Goal: Information Seeking & Learning: Learn about a topic

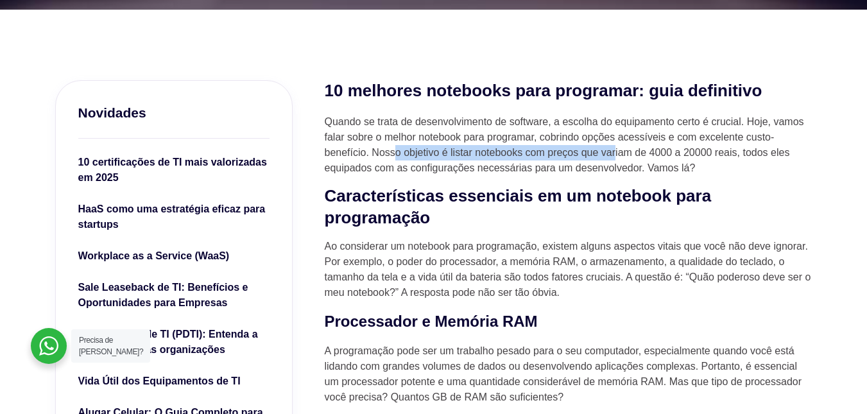
drag, startPoint x: 398, startPoint y: 147, endPoint x: 614, endPoint y: 151, distance: 216.3
click at [614, 151] on p "Quando se trata de desenvolvimento de software, a escolha do equipamento certo …" at bounding box center [569, 145] width 488 height 62
click at [375, 268] on p "Ao considerar um notebook para programação, existem alguns aspectos vitais que …" at bounding box center [569, 270] width 488 height 62
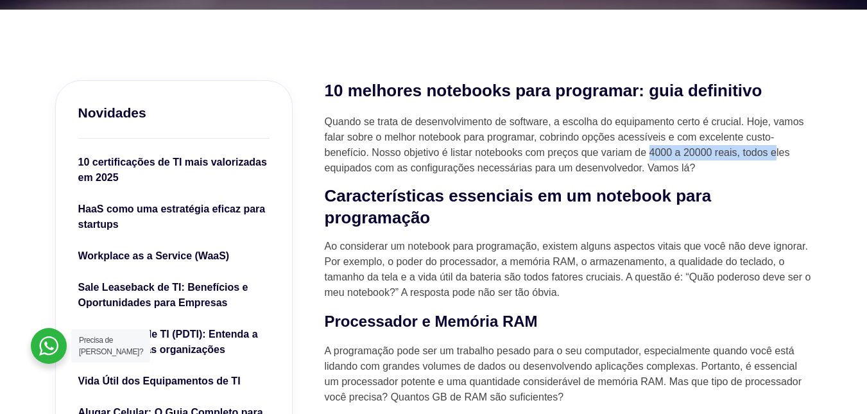
drag, startPoint x: 650, startPoint y: 150, endPoint x: 777, endPoint y: 152, distance: 127.1
click at [777, 152] on p "Quando se trata de desenvolvimento de software, a escolha do equipamento certo …" at bounding box center [569, 145] width 488 height 62
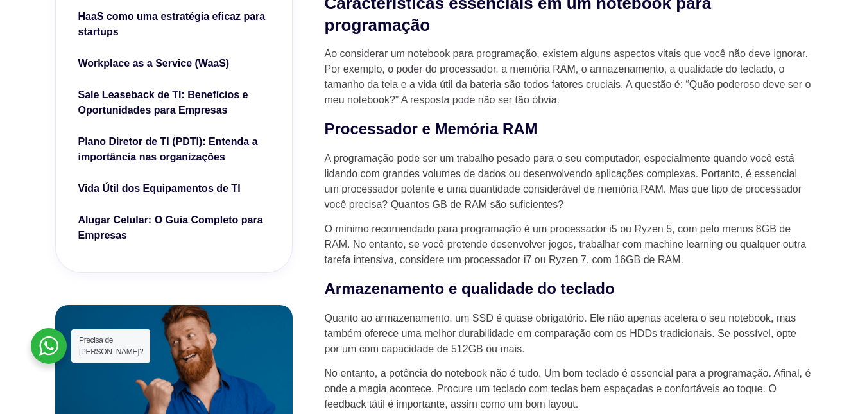
scroll to position [578, 0]
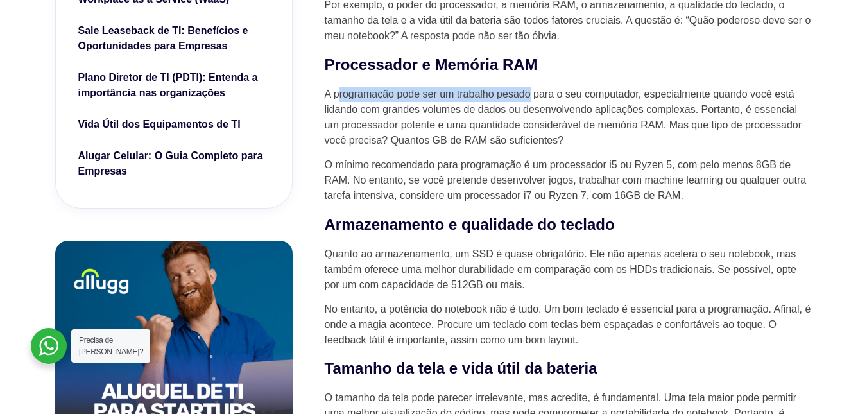
drag, startPoint x: 338, startPoint y: 101, endPoint x: 528, endPoint y: 103, distance: 190.0
click at [528, 103] on p "A programação pode ser um trabalho pesado para o seu computador, especialmente …" at bounding box center [569, 118] width 488 height 62
click at [583, 125] on p "A programação pode ser um trabalho pesado para o seu computador, especialmente …" at bounding box center [569, 118] width 488 height 62
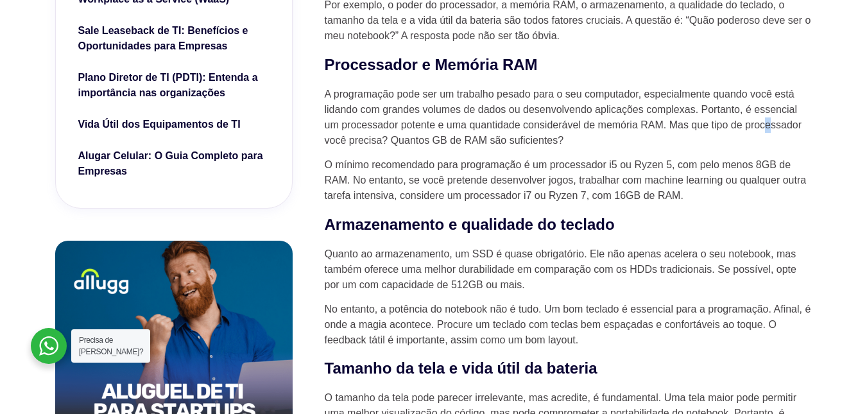
click at [773, 124] on p "A programação pode ser um trabalho pesado para o seu computador, especialmente …" at bounding box center [569, 118] width 488 height 62
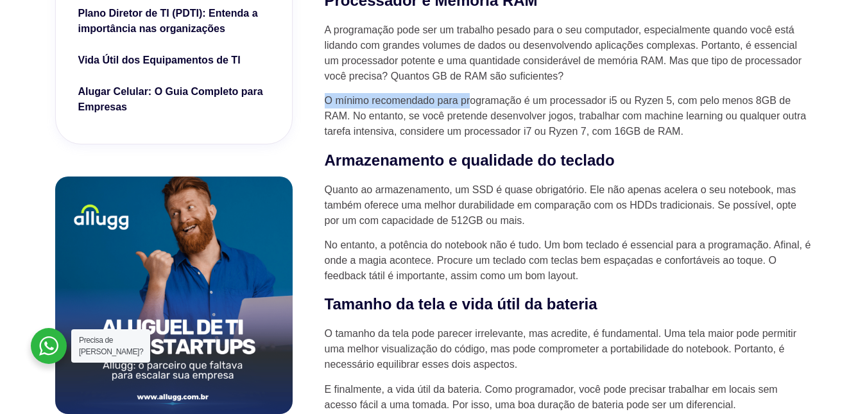
drag, startPoint x: 325, startPoint y: 102, endPoint x: 476, endPoint y: 110, distance: 151.0
click at [473, 110] on p "O mínimo recomendado para programação é um processador i5 ou Ryzen 5, com pelo …" at bounding box center [569, 116] width 488 height 46
click at [514, 105] on p "O mínimo recomendado para programação é um processador i5 ou Ryzen 5, com pelo …" at bounding box center [569, 116] width 488 height 46
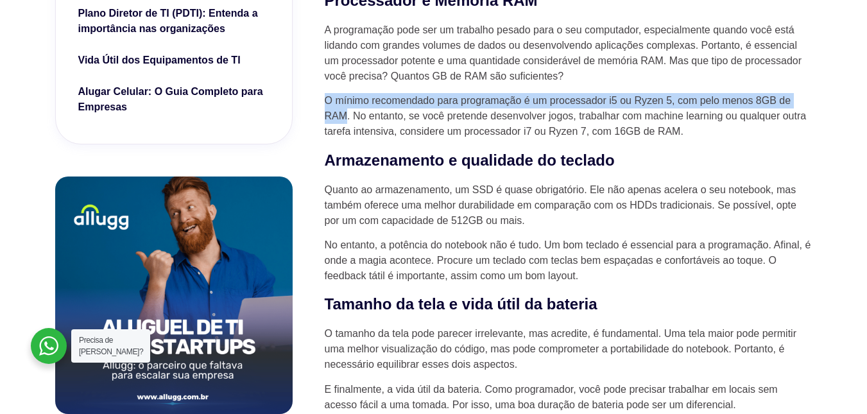
drag, startPoint x: 323, startPoint y: 101, endPoint x: 347, endPoint y: 119, distance: 30.2
click at [622, 105] on p "O mínimo recomendado para programação é um processador i5 ou Ryzen 5, com pelo …" at bounding box center [569, 116] width 488 height 46
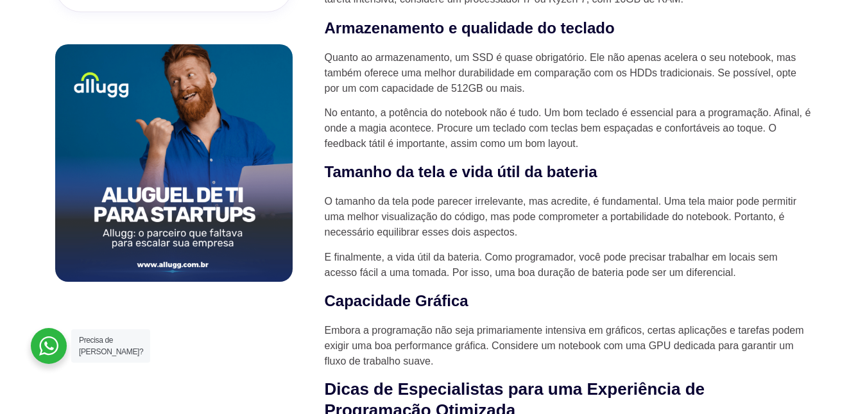
scroll to position [706, 0]
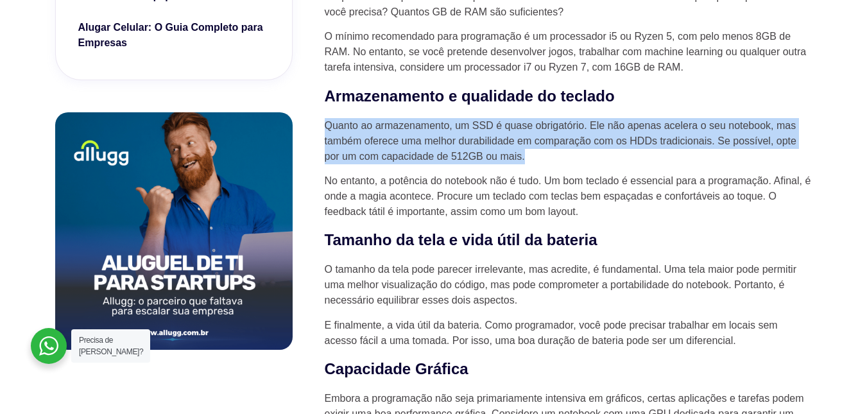
drag, startPoint x: 326, startPoint y: 133, endPoint x: 591, endPoint y: 154, distance: 265.9
click at [597, 159] on p "Quanto ao armazenamento, um SSD é quase obrigatório. Ele não apenas acelera o s…" at bounding box center [569, 141] width 488 height 46
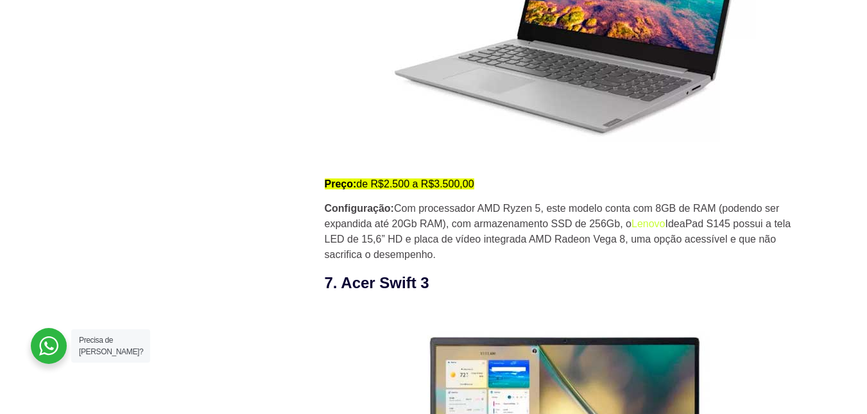
scroll to position [4043, 0]
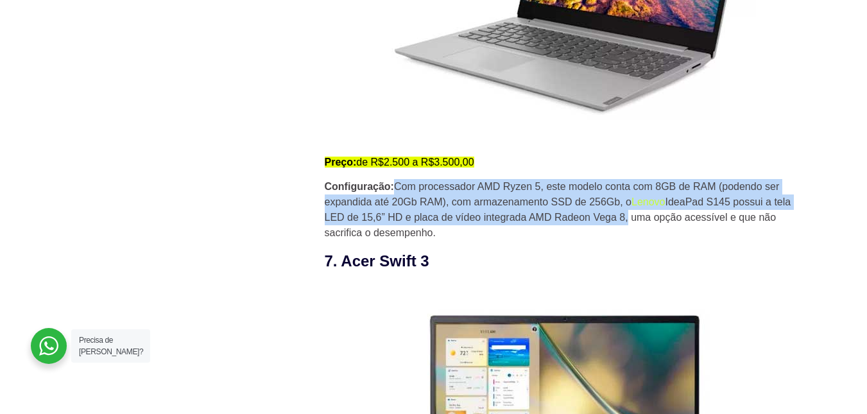
drag, startPoint x: 400, startPoint y: 196, endPoint x: 624, endPoint y: 218, distance: 225.0
click at [624, 218] on p "Configuração: Com processador AMD Ryzen 5, este modelo conta com 8GB de RAM (po…" at bounding box center [569, 210] width 488 height 62
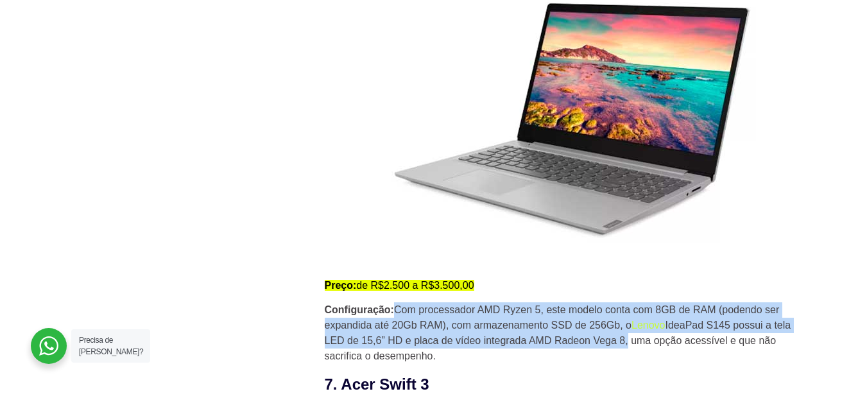
scroll to position [3915, 0]
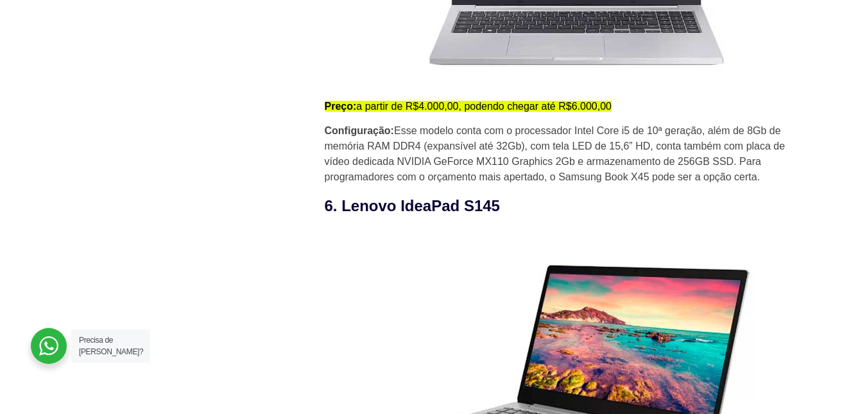
scroll to position [3530, 0]
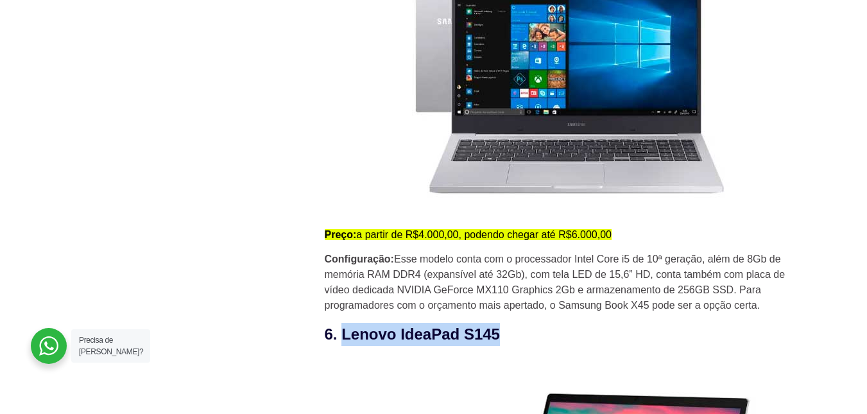
drag, startPoint x: 413, startPoint y: 343, endPoint x: 500, endPoint y: 339, distance: 87.3
click at [500, 339] on h3 "6. Lenovo IdeaPad S145" at bounding box center [569, 334] width 488 height 23
copy h3 "Lenovo IdeaPad S145"
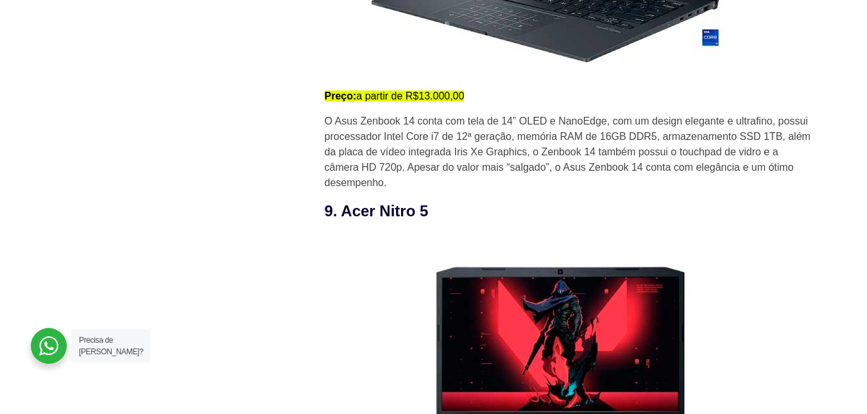
scroll to position [5198, 0]
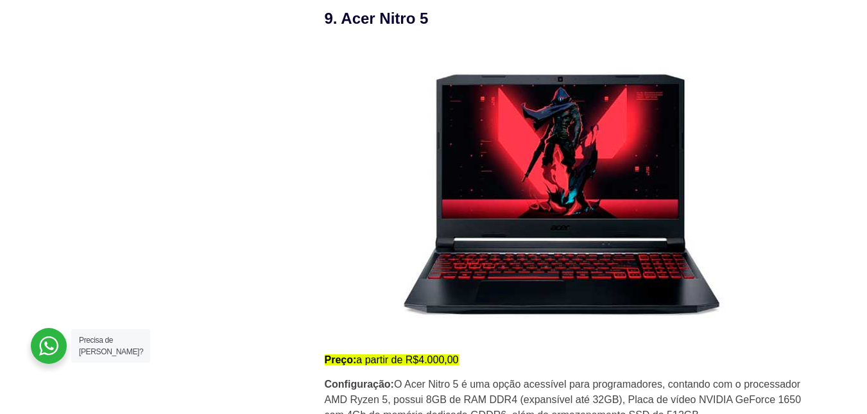
click at [347, 82] on img at bounding box center [559, 191] width 468 height 302
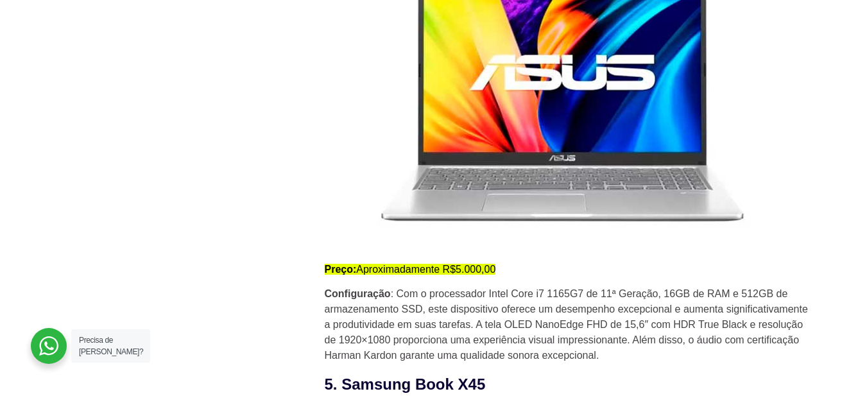
scroll to position [2952, 0]
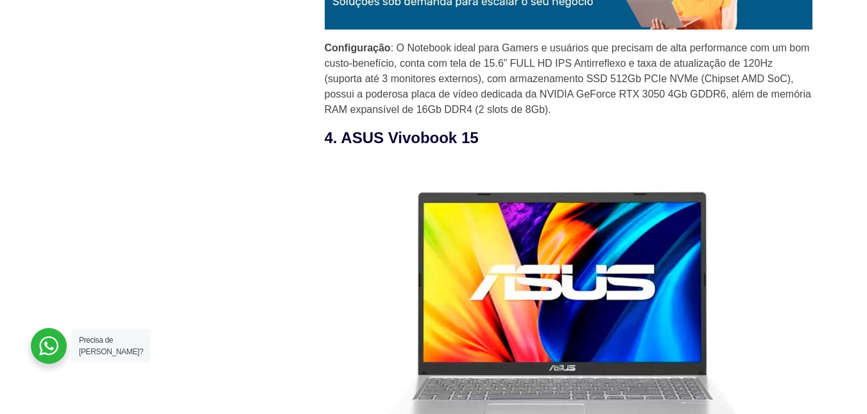
scroll to position [2824, 0]
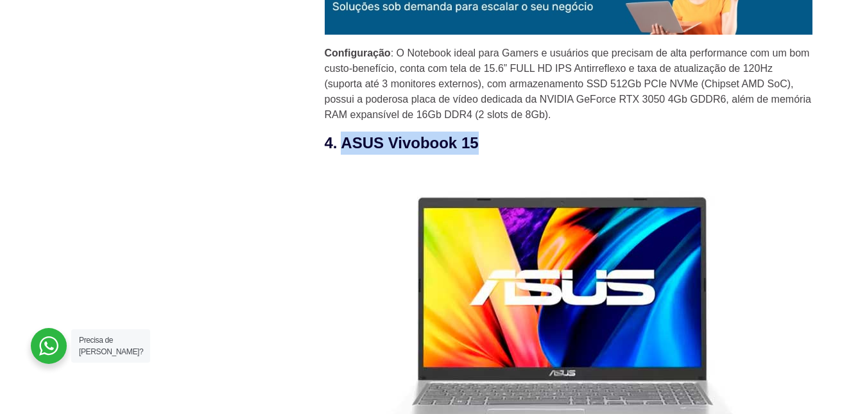
drag, startPoint x: 343, startPoint y: 150, endPoint x: 479, endPoint y: 153, distance: 136.1
click at [479, 153] on h3 "4. ASUS Vivobook 15" at bounding box center [569, 143] width 488 height 23
copy h3 "ASUS Vivobook 15"
